Goal: Information Seeking & Learning: Learn about a topic

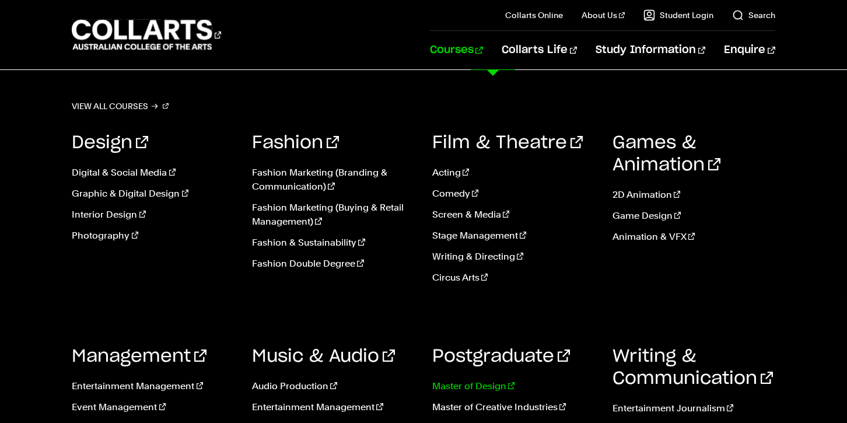
scroll to position [634, 0]
click at [292, 138] on link "Fashion" at bounding box center [295, 143] width 87 height 18
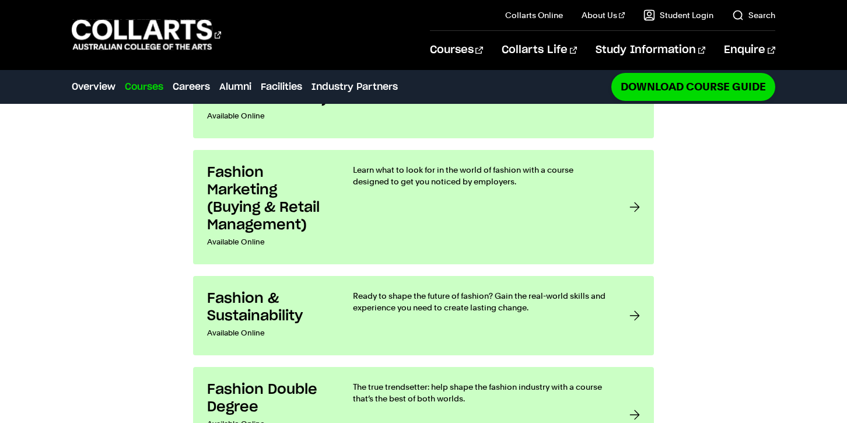
scroll to position [1015, 0]
click at [361, 291] on p "Ready to shape the future of fashion? Gain the real-world skills and experience…" at bounding box center [479, 302] width 253 height 23
